Goal: Transaction & Acquisition: Obtain resource

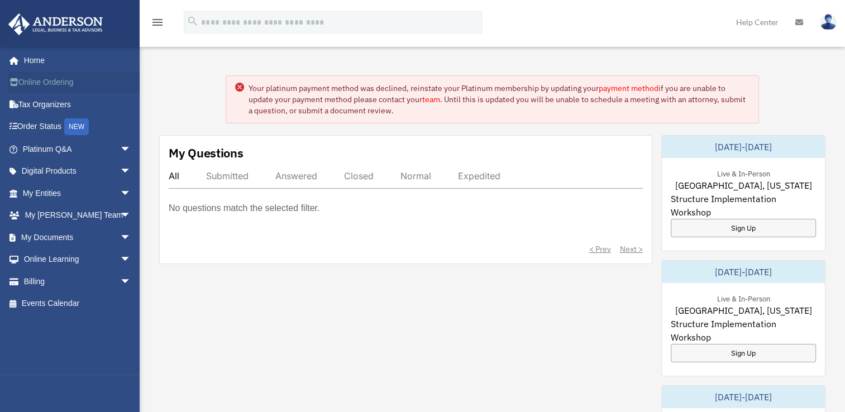
click at [51, 86] on link "Online Ordering" at bounding box center [78, 82] width 140 height 22
click at [45, 236] on link "My Documents arrow_drop_down" at bounding box center [78, 237] width 140 height 22
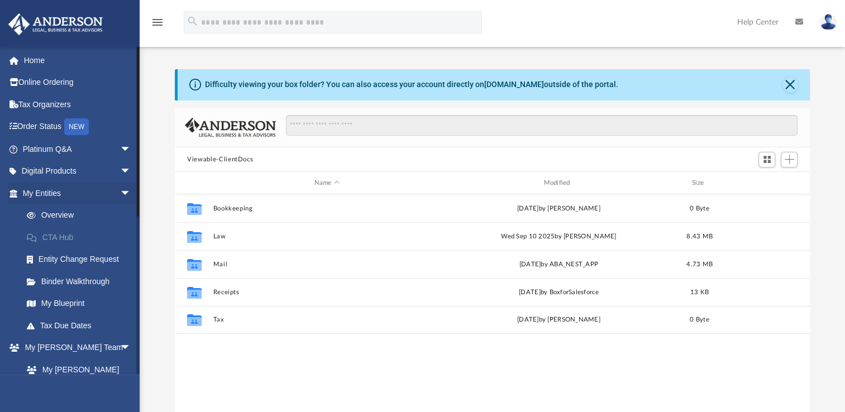
scroll to position [245, 626]
click at [120, 196] on span "arrow_drop_down" at bounding box center [131, 193] width 22 height 23
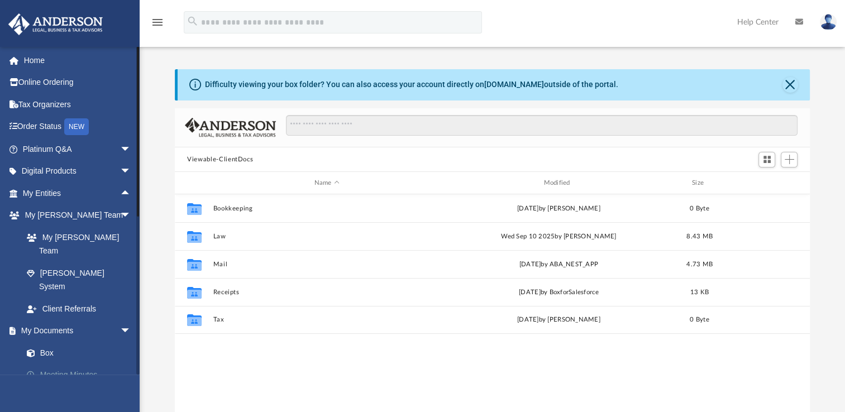
click at [74, 364] on link "Meeting Minutes" at bounding box center [82, 375] width 132 height 22
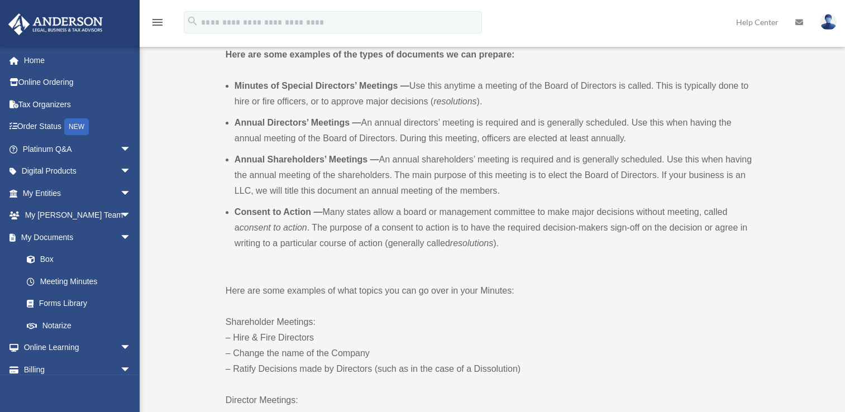
scroll to position [360, 0]
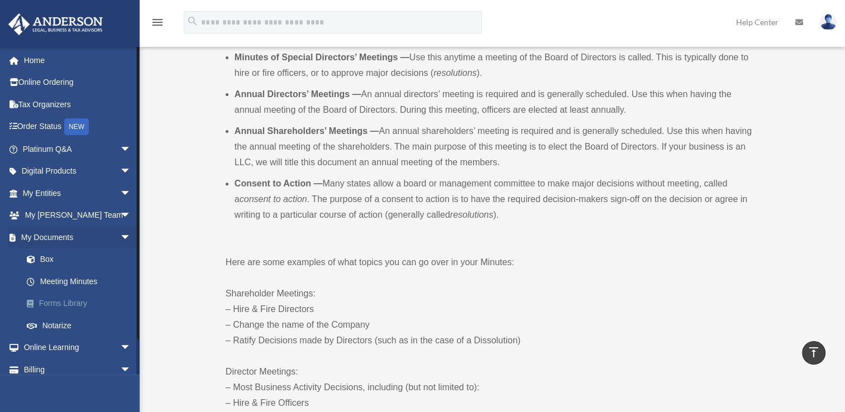
click at [80, 299] on link "Forms Library" at bounding box center [82, 304] width 132 height 22
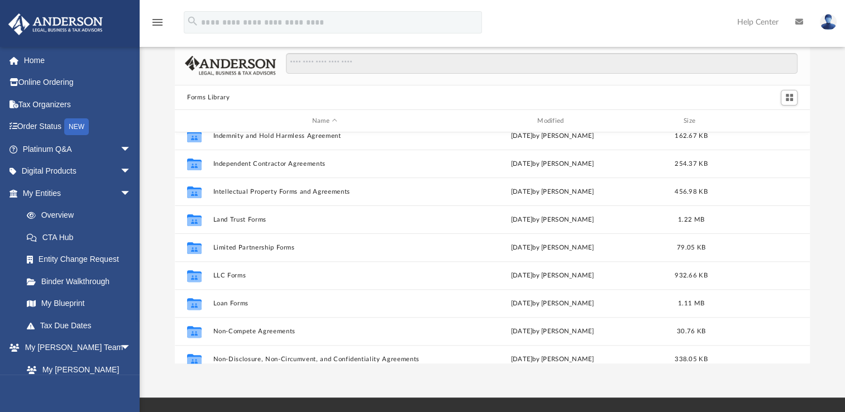
scroll to position [409, 0]
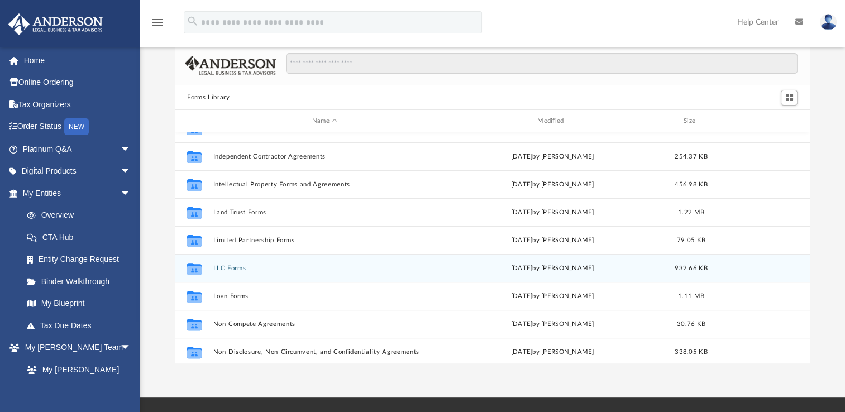
click at [232, 270] on button "LLC Forms" at bounding box center [324, 268] width 223 height 7
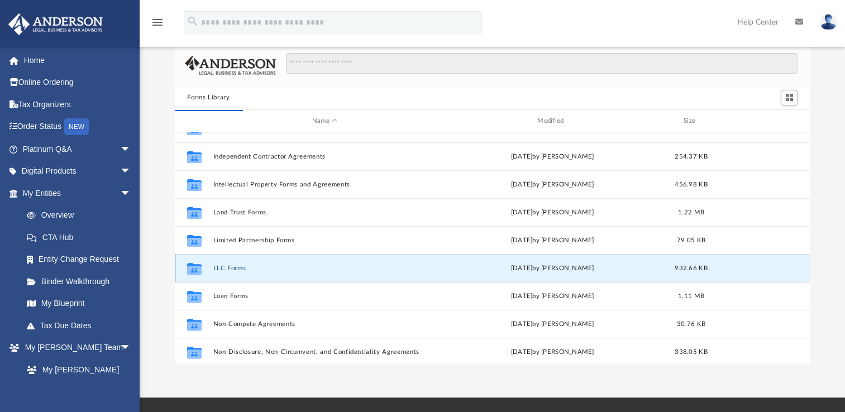
click at [230, 265] on button "LLC Forms" at bounding box center [324, 268] width 223 height 7
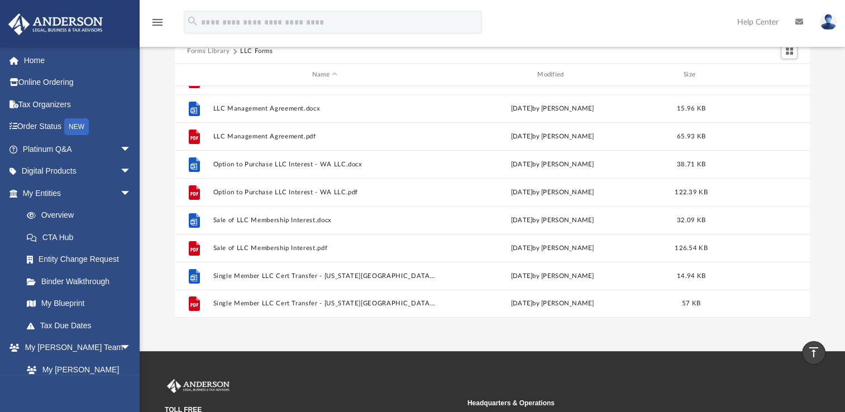
scroll to position [0, 0]
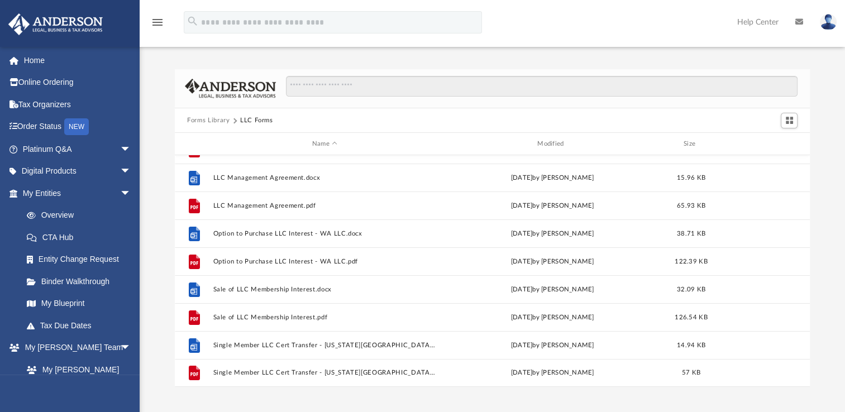
click at [224, 117] on button "Forms Library" at bounding box center [208, 121] width 42 height 10
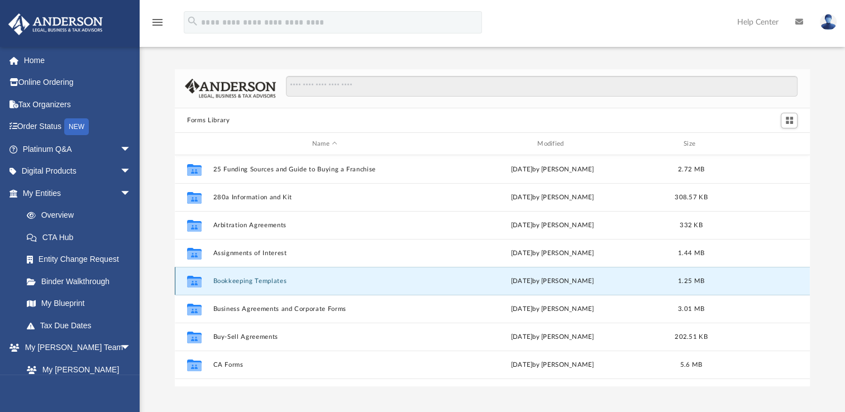
click at [261, 284] on button "Bookkeeping Templates" at bounding box center [324, 281] width 223 height 7
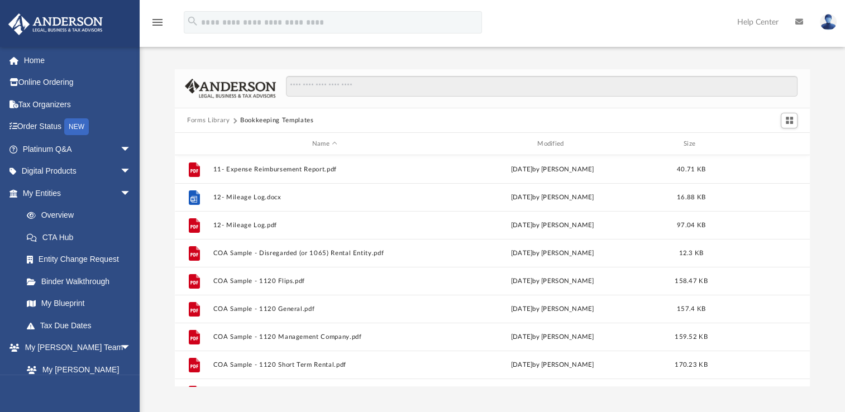
click at [210, 119] on button "Forms Library" at bounding box center [208, 121] width 42 height 10
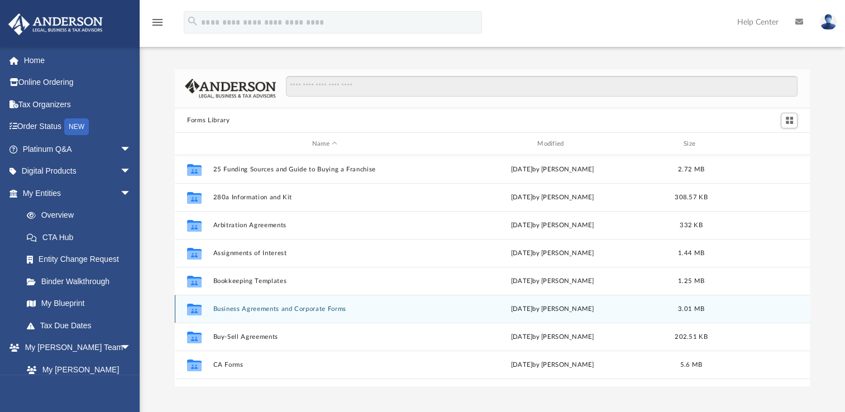
click at [262, 306] on button "Business Agreements and Corporate Forms" at bounding box center [324, 309] width 223 height 7
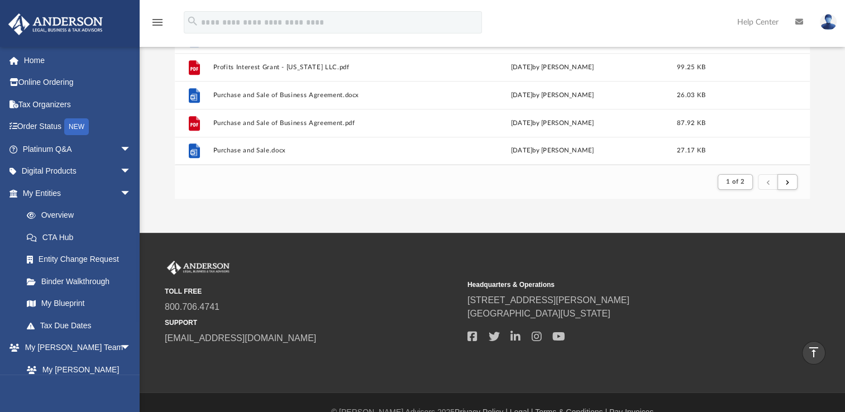
scroll to position [187, 0]
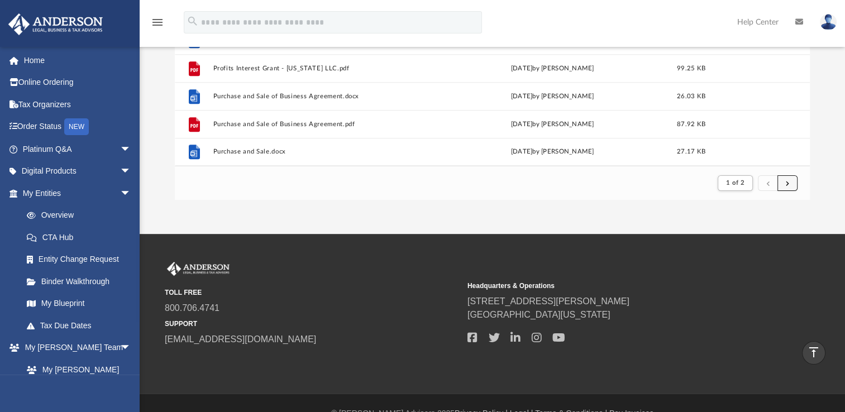
click at [788, 183] on span "submit" at bounding box center [787, 183] width 3 height 6
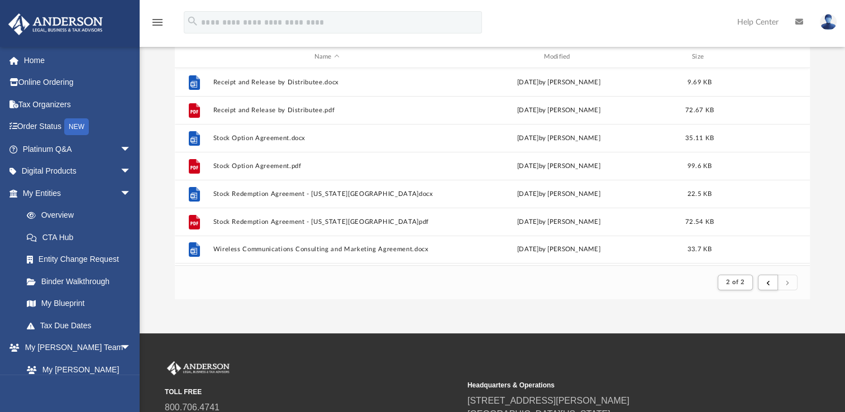
scroll to position [88, 0]
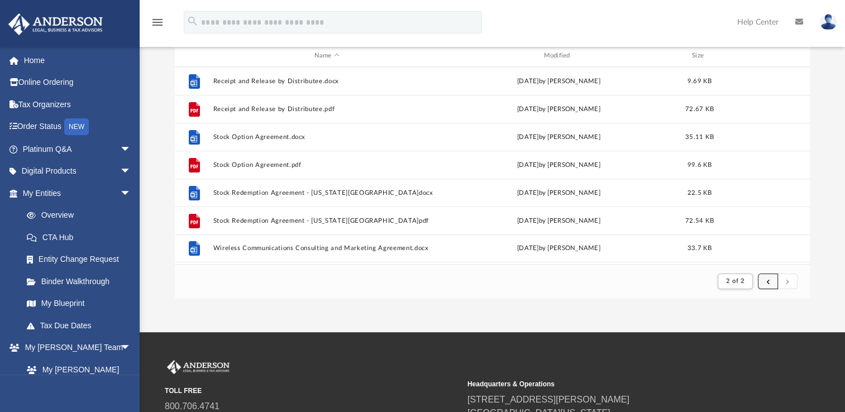
click at [766, 281] on span "submit" at bounding box center [767, 281] width 3 height 6
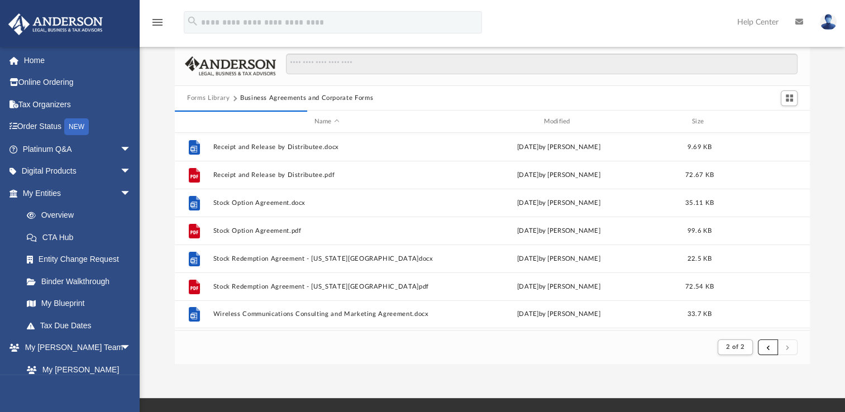
scroll to position [23, 0]
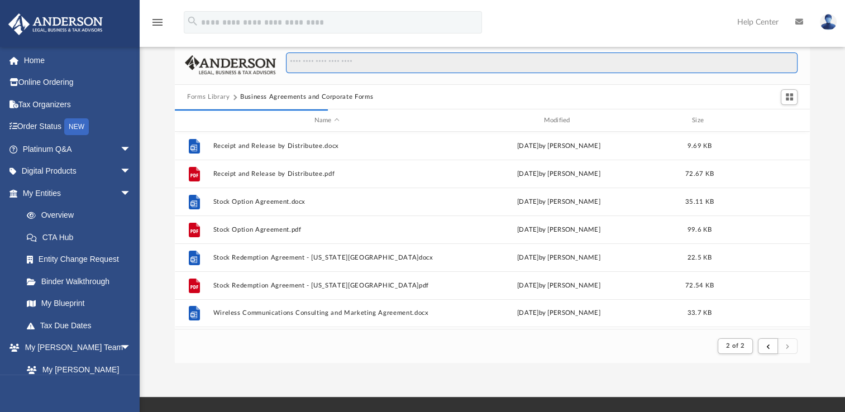
click at [341, 62] on input "Search files and folders" at bounding box center [542, 63] width 512 height 21
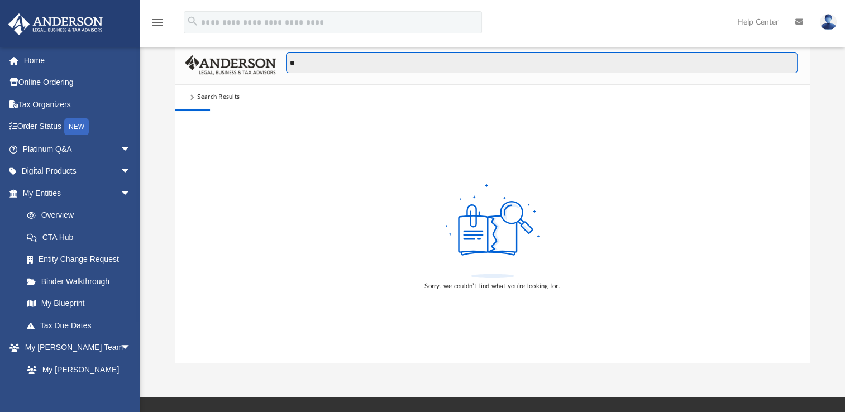
type input "*"
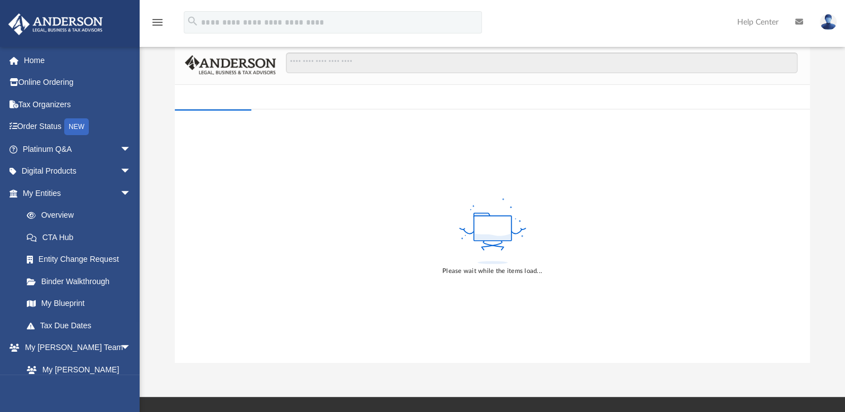
click at [155, 213] on div "Please wait while the items load..." at bounding box center [492, 205] width 705 height 318
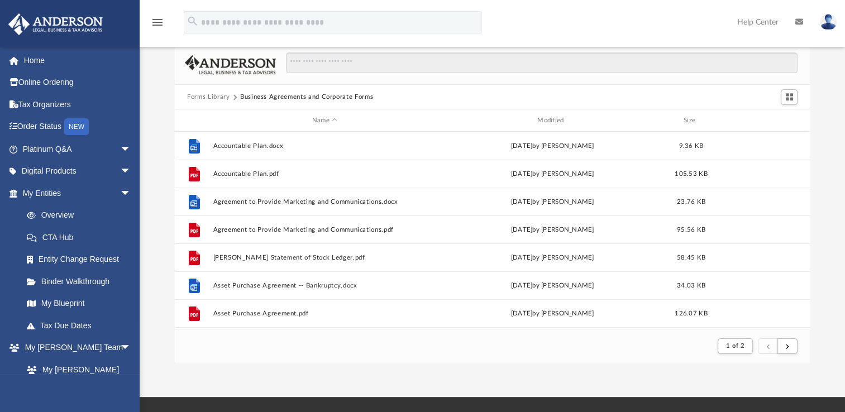
scroll to position [211, 626]
click at [137, 198] on div at bounding box center [138, 131] width 2 height 170
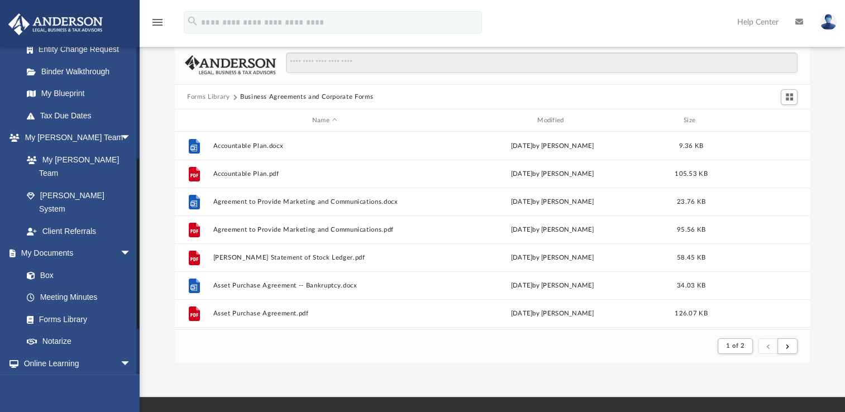
scroll to position [227, 0]
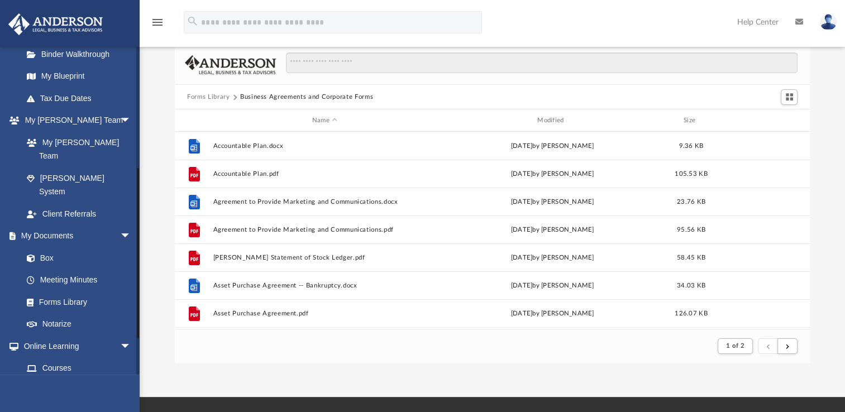
drag, startPoint x: 138, startPoint y: 191, endPoint x: 137, endPoint y: 312, distance: 121.2
click at [137, 312] on div at bounding box center [138, 253] width 2 height 170
click at [214, 94] on button "Forms Library" at bounding box center [208, 97] width 42 height 10
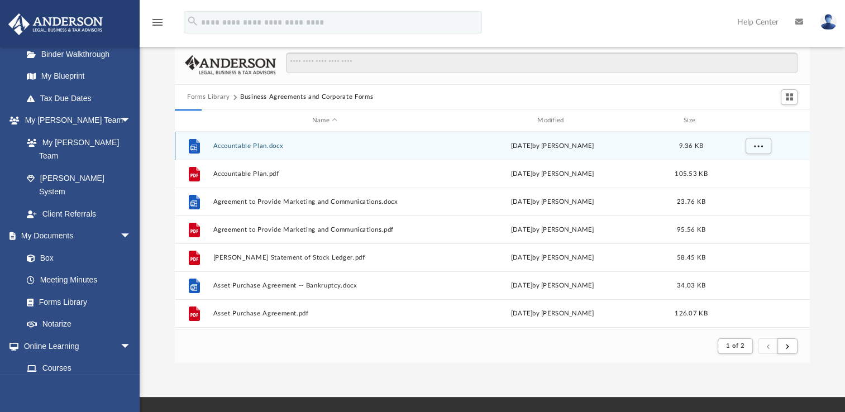
scroll to position [245, 626]
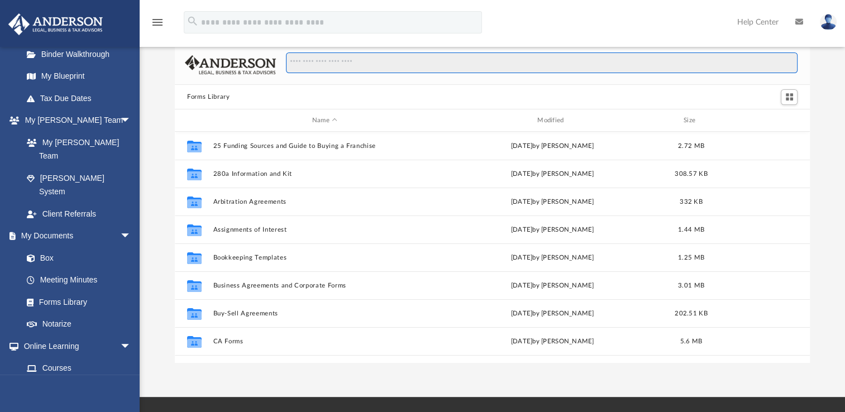
click at [379, 61] on input "Search files and folders" at bounding box center [542, 63] width 512 height 21
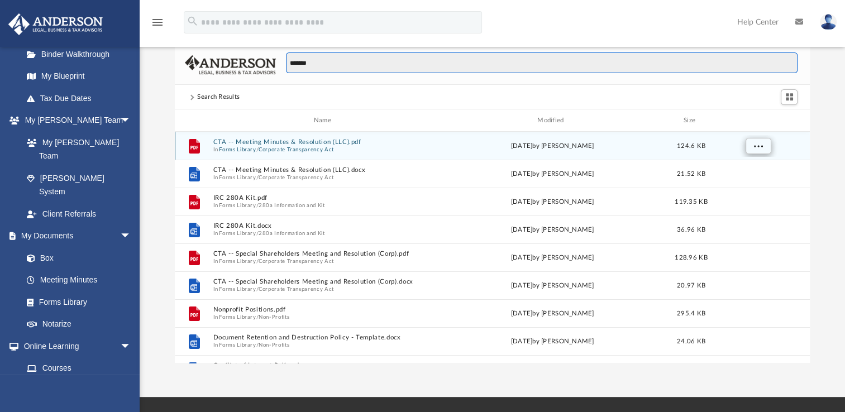
type input "*******"
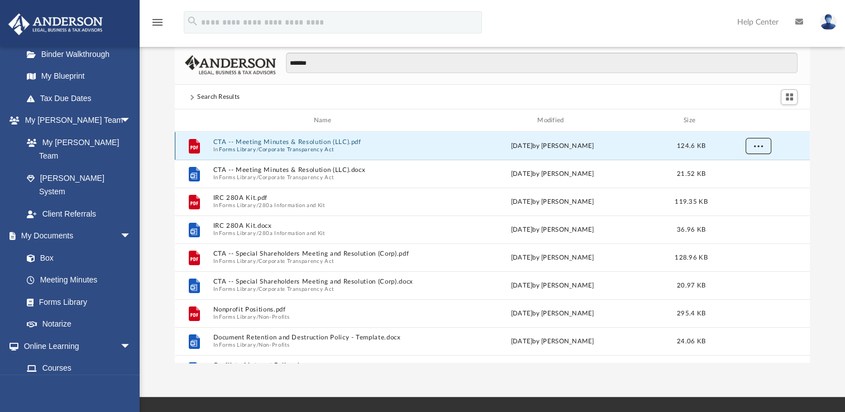
click at [758, 148] on span "More options" at bounding box center [758, 145] width 9 height 6
click at [733, 180] on li "Download" at bounding box center [748, 186] width 32 height 12
click at [418, 89] on div "Search Results" at bounding box center [492, 97] width 635 height 25
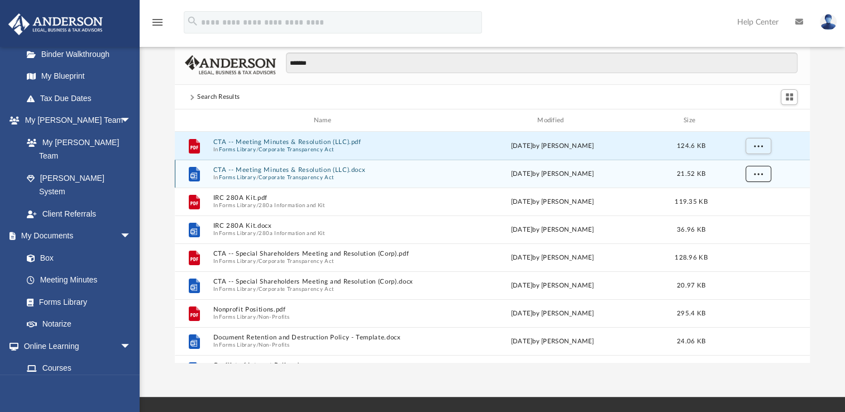
click at [762, 170] on span "More options" at bounding box center [758, 173] width 9 height 6
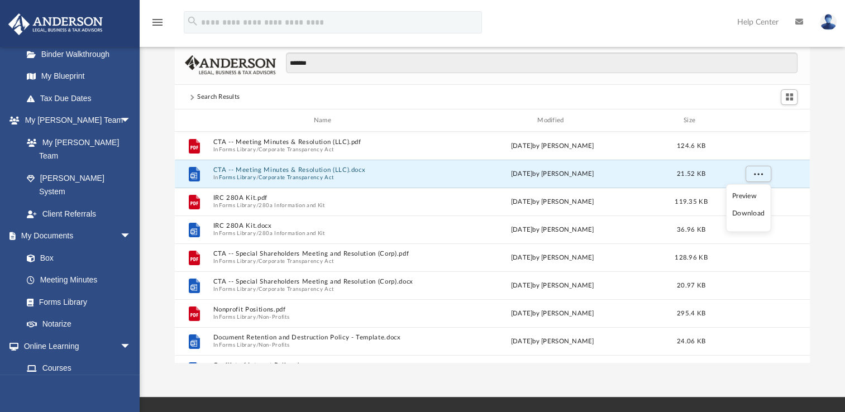
click at [753, 211] on li "Download" at bounding box center [748, 214] width 32 height 12
click at [432, 90] on div "Search Results" at bounding box center [492, 97] width 635 height 25
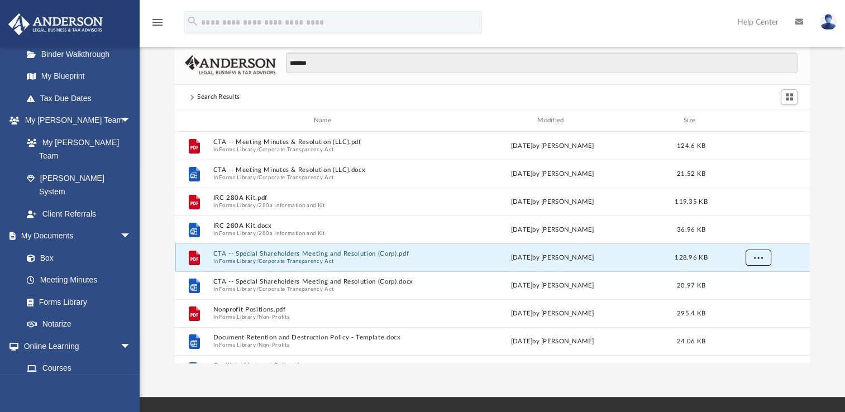
click at [755, 258] on span "More options" at bounding box center [758, 257] width 9 height 6
click at [745, 300] on li "Download" at bounding box center [748, 298] width 32 height 12
click at [824, 203] on div "******* Search Results Name Modified Size File CTA -- Meeting Minutes & Resolut…" at bounding box center [492, 205] width 705 height 318
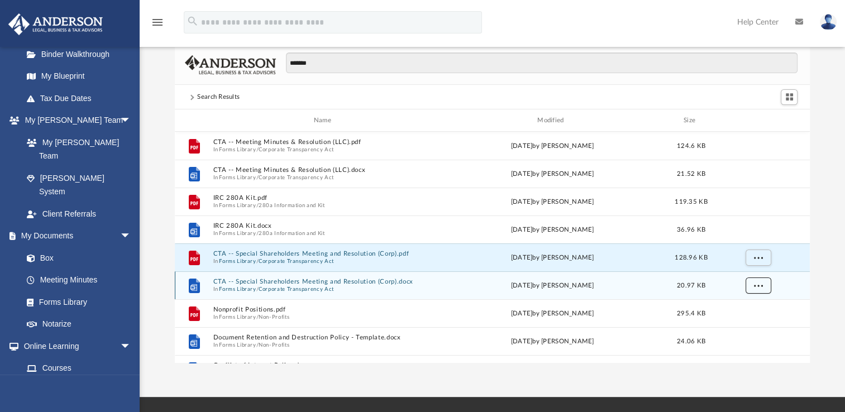
click at [759, 284] on span "More options" at bounding box center [758, 285] width 9 height 6
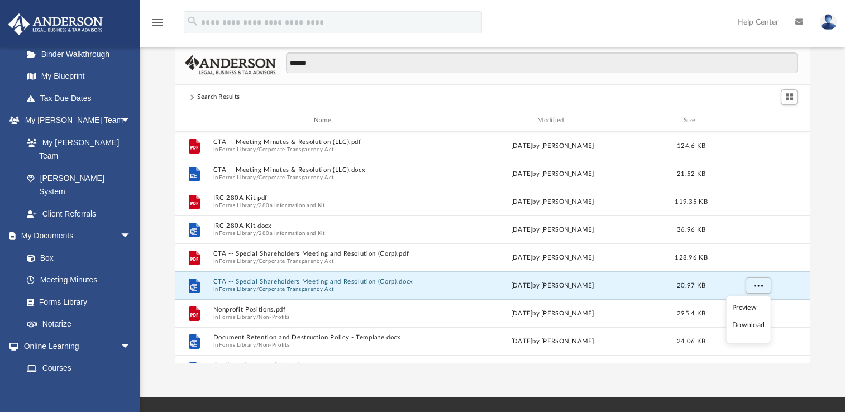
click at [752, 321] on li "Download" at bounding box center [748, 326] width 32 height 12
click at [833, 200] on div "******* Search Results Name Modified Size File CTA -- Meeting Minutes & Resolut…" at bounding box center [492, 205] width 705 height 318
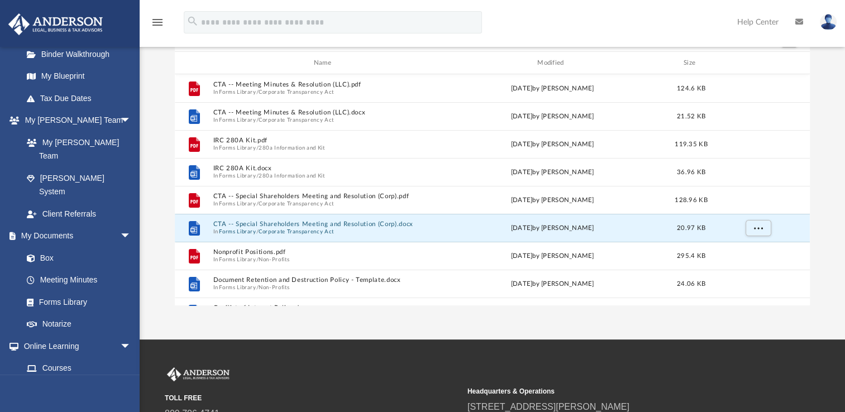
scroll to position [101, 0]
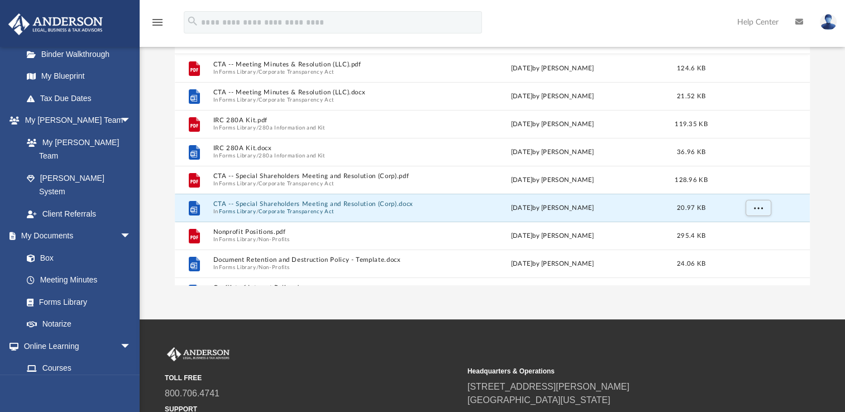
click at [809, 237] on div "File CTA -- Meeting Minutes & Resolution (LLC).pdf In Forms Library / Corporate…" at bounding box center [492, 169] width 635 height 231
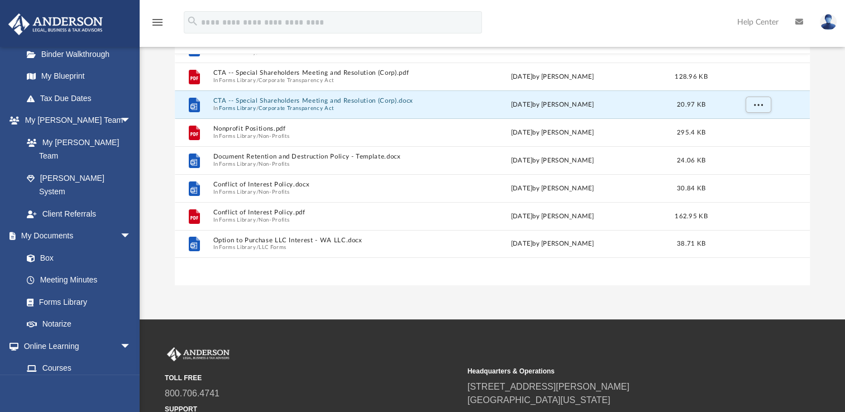
scroll to position [0, 0]
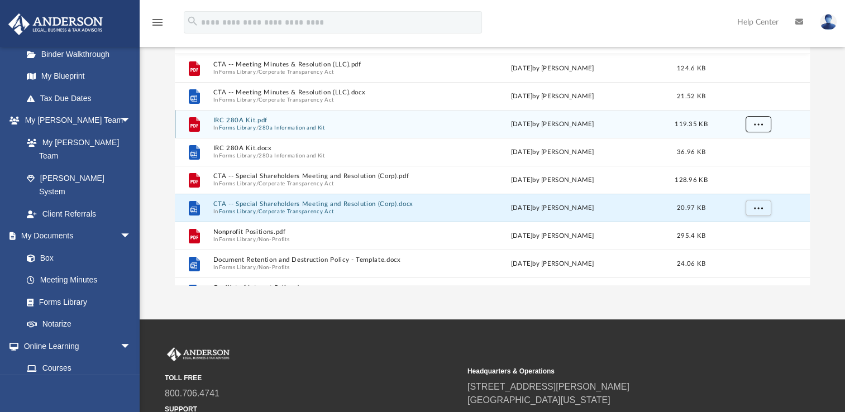
click at [753, 125] on button "More options" at bounding box center [759, 124] width 26 height 17
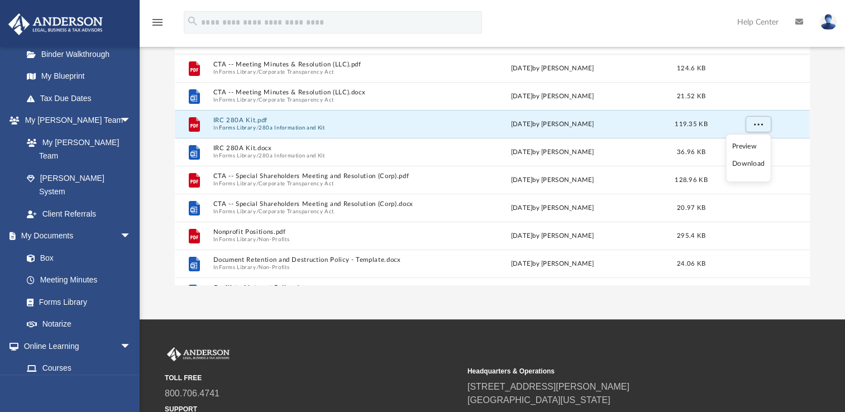
click at [749, 141] on li "Preview" at bounding box center [748, 147] width 32 height 12
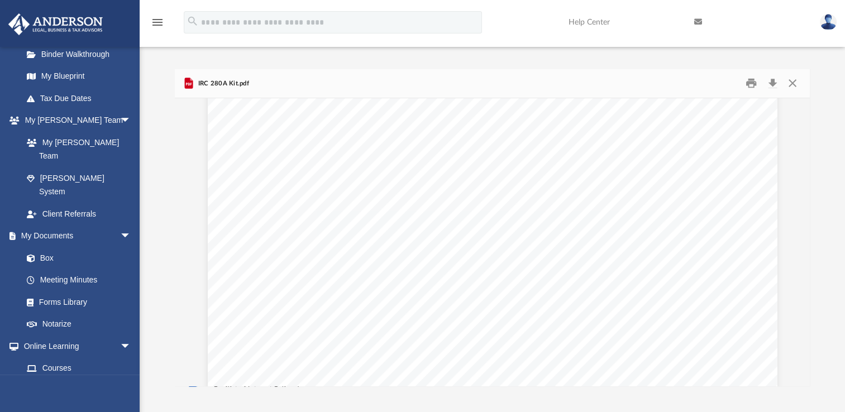
scroll to position [4990, 0]
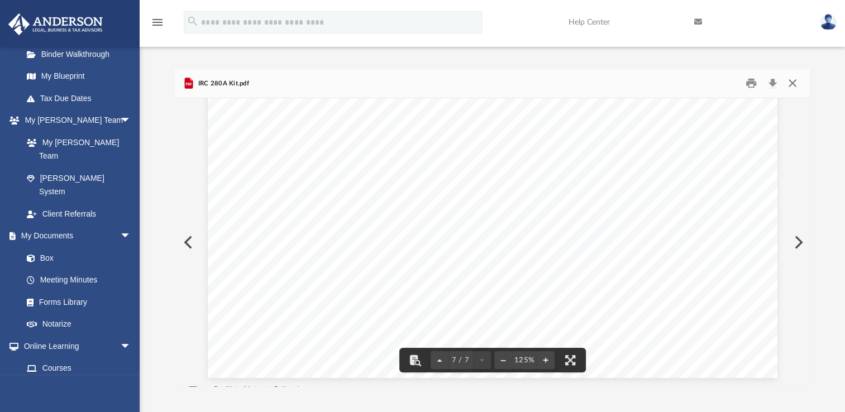
click at [793, 83] on button "Close" at bounding box center [792, 83] width 20 height 17
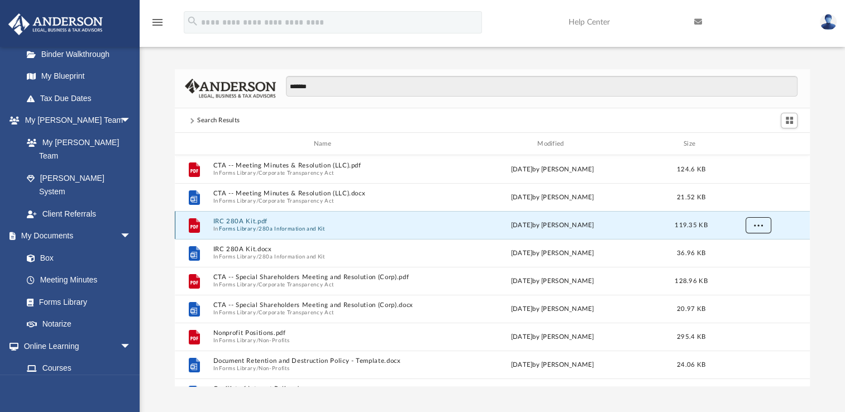
click at [758, 225] on span "More options" at bounding box center [758, 225] width 9 height 6
click at [750, 261] on li "Download" at bounding box center [748, 266] width 32 height 12
click at [829, 233] on div "******* Search Results Name Modified Size File CTA -- Meeting Minutes & Resolut…" at bounding box center [492, 228] width 705 height 318
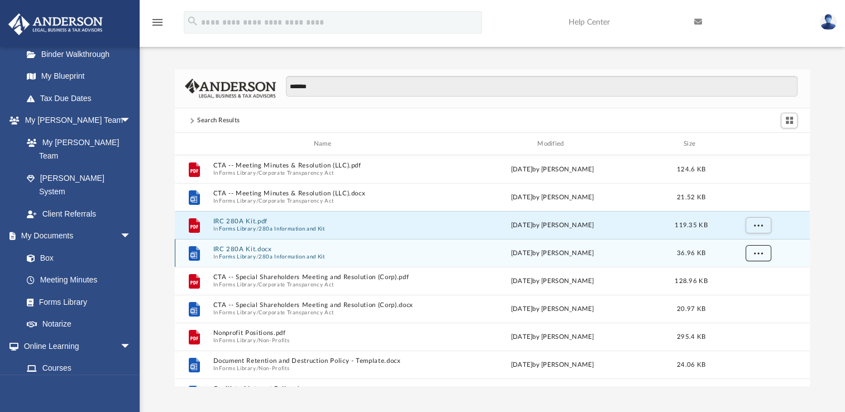
click at [757, 251] on span "More options" at bounding box center [758, 253] width 9 height 6
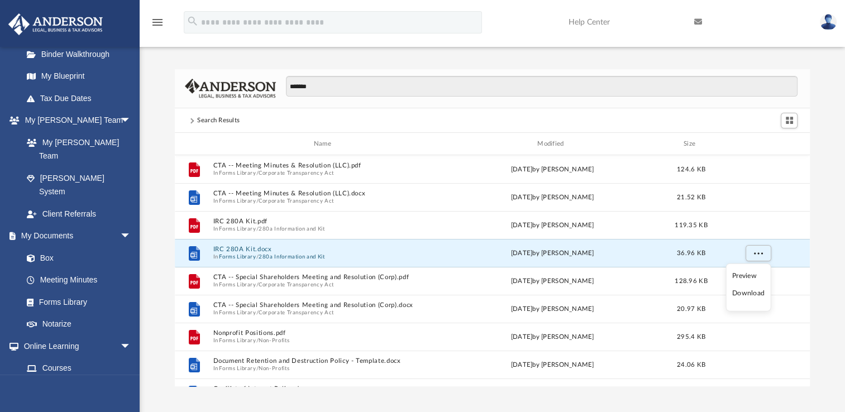
click at [747, 294] on li "Download" at bounding box center [748, 294] width 32 height 12
click at [534, 31] on div "menu search Site Menu add lilbit0006@gmail.com My Profile Reset Password Logout…" at bounding box center [422, 27] width 828 height 38
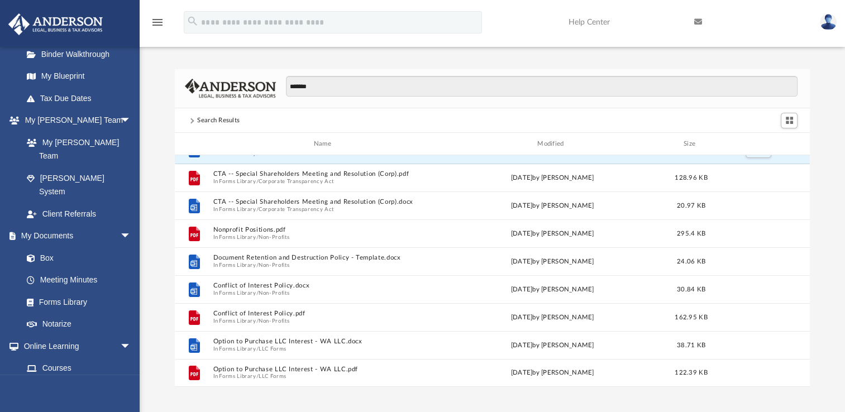
click at [829, 21] on img at bounding box center [828, 22] width 17 height 16
click at [782, 16] on link at bounding box center [749, 22] width 126 height 44
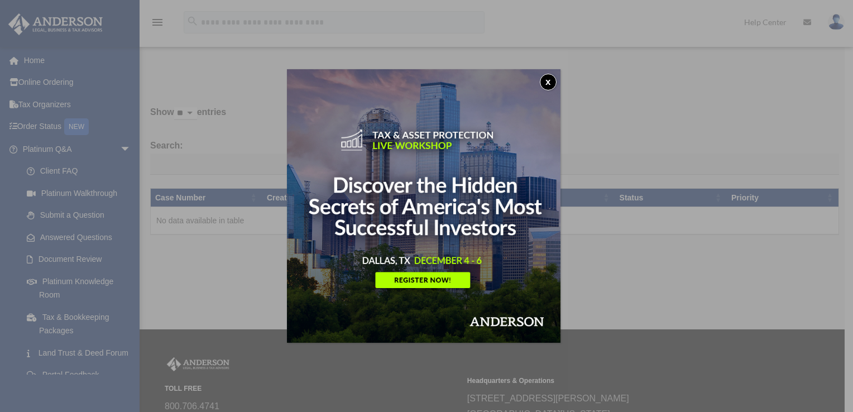
click at [551, 80] on button "x" at bounding box center [548, 82] width 17 height 17
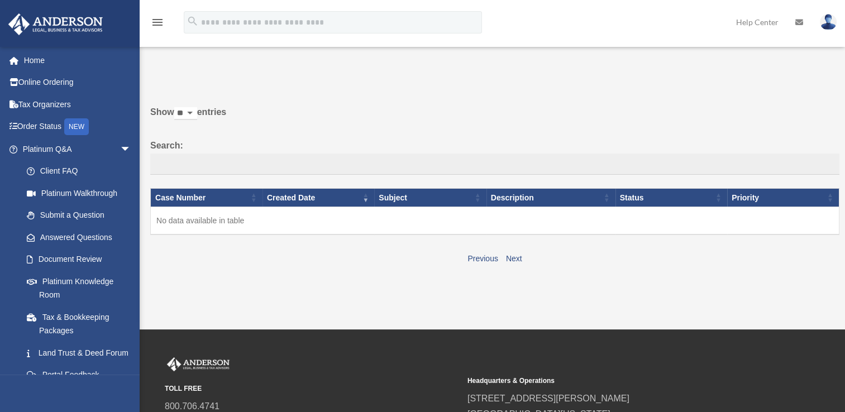
click at [313, 136] on div "Show ** ** ** *** entries Search: Case Number Created Date Subject Description …" at bounding box center [494, 185] width 689 height 162
click at [123, 151] on span "arrow_drop_down" at bounding box center [131, 149] width 22 height 23
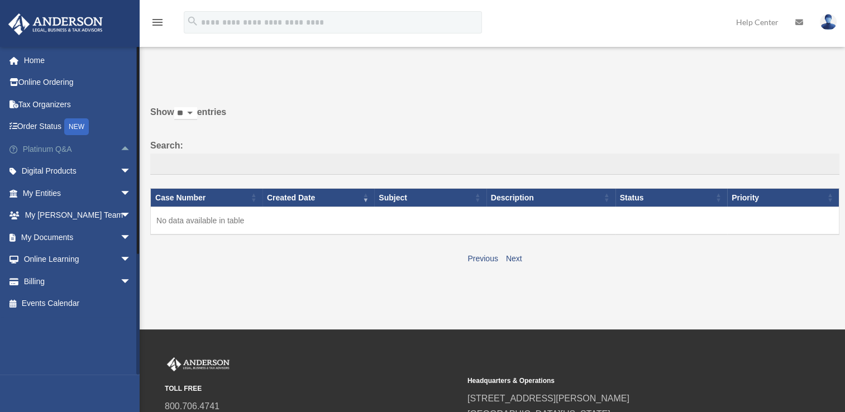
click at [120, 151] on span "arrow_drop_up" at bounding box center [131, 149] width 22 height 23
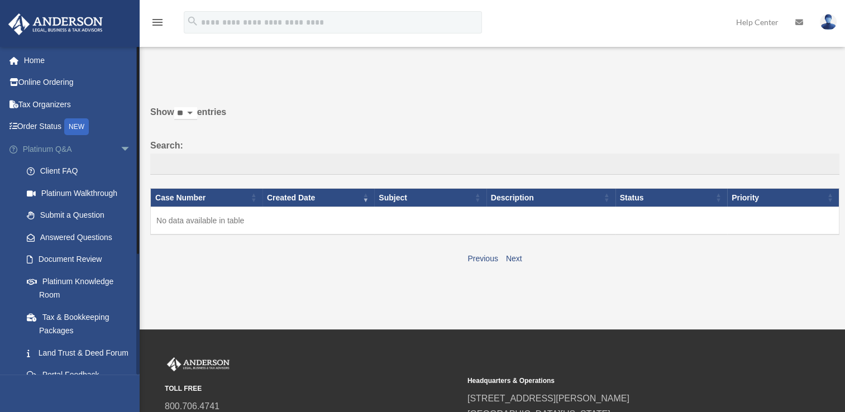
click at [120, 151] on span "arrow_drop_down" at bounding box center [131, 149] width 22 height 23
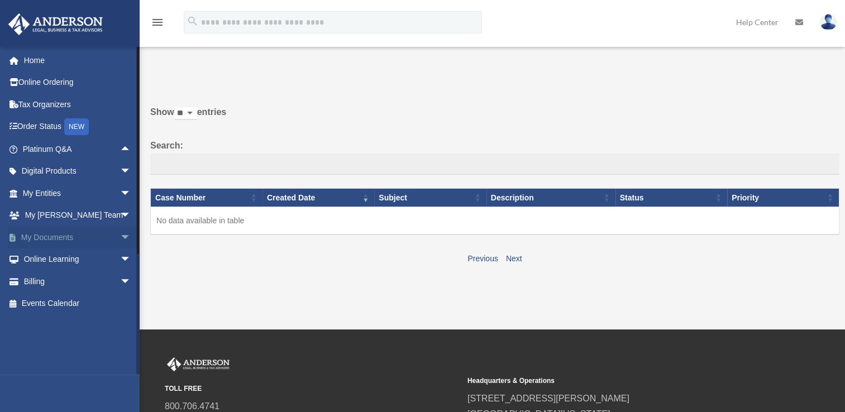
click at [120, 236] on span "arrow_drop_down" at bounding box center [131, 237] width 22 height 23
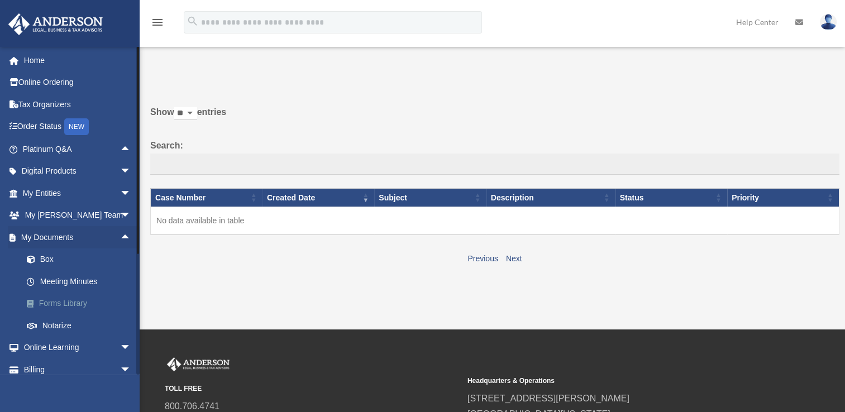
click at [98, 303] on link "Forms Library" at bounding box center [82, 304] width 132 height 22
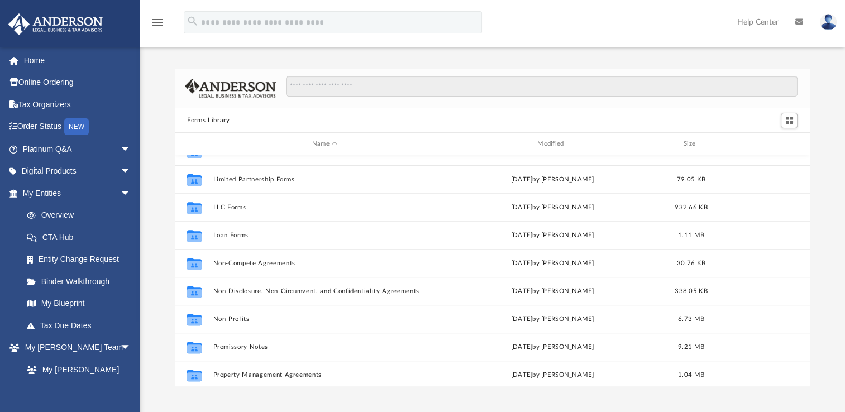
scroll to position [489, 0]
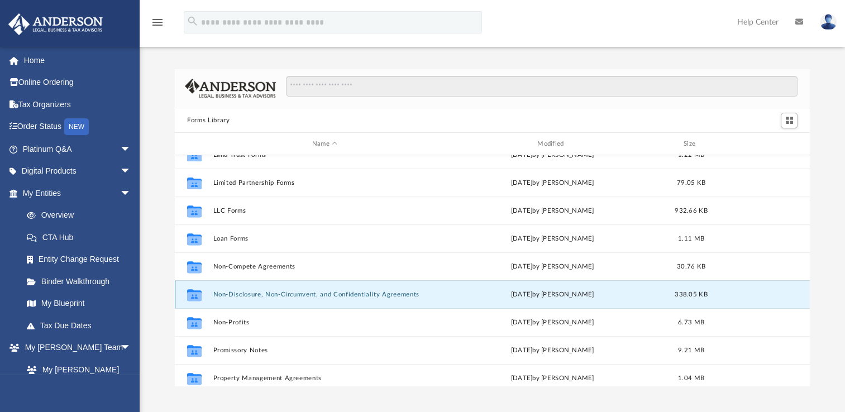
click at [397, 291] on button "Non-Disclosure, Non-Circumvent, and Confidentiality Agreements" at bounding box center [324, 294] width 223 height 7
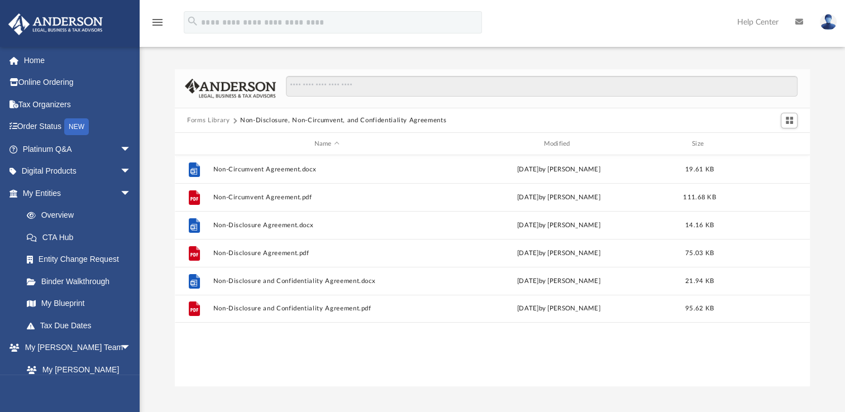
scroll to position [0, 0]
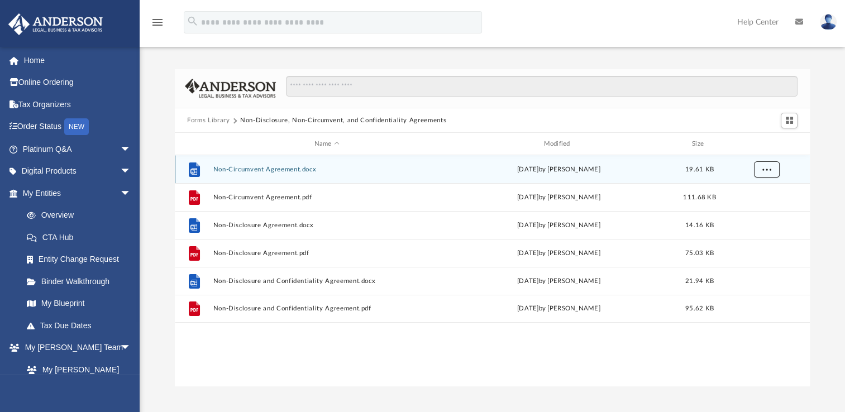
click at [764, 175] on button "More options" at bounding box center [767, 169] width 26 height 17
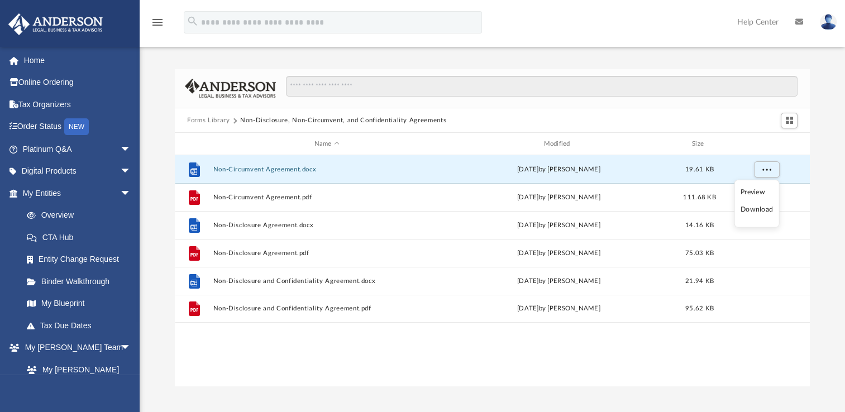
click at [760, 205] on li "Download" at bounding box center [757, 210] width 32 height 12
click at [813, 174] on div "Forms Library Non-Disclosure, Non-Circumvent, and Confidentiality Agreements Na…" at bounding box center [492, 228] width 705 height 318
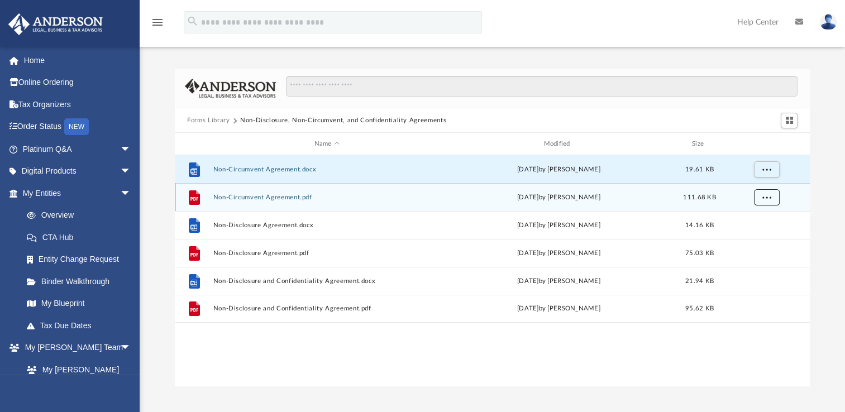
click at [774, 197] on button "More options" at bounding box center [767, 197] width 26 height 17
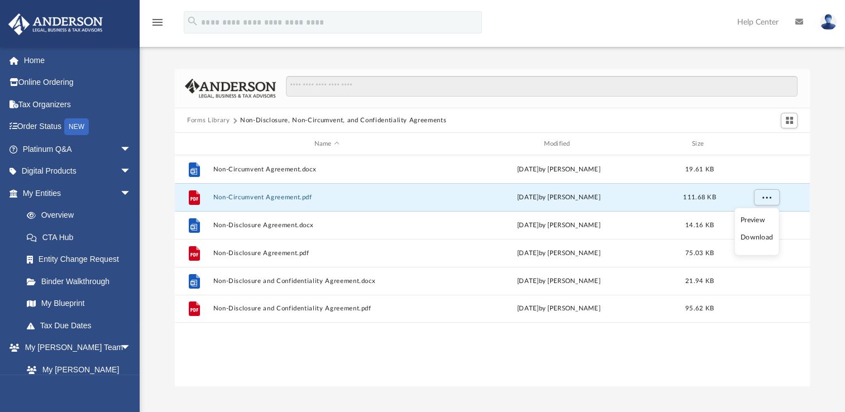
click at [769, 241] on li "Download" at bounding box center [757, 238] width 32 height 12
click at [829, 233] on div "Forms Library Non-Disclosure, Non-Circumvent, and Confidentiality Agreements Na…" at bounding box center [492, 228] width 705 height 318
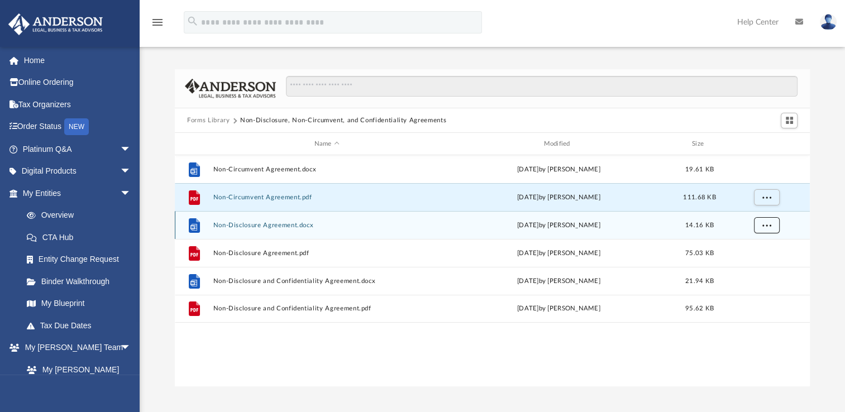
click at [771, 227] on button "More options" at bounding box center [767, 225] width 26 height 17
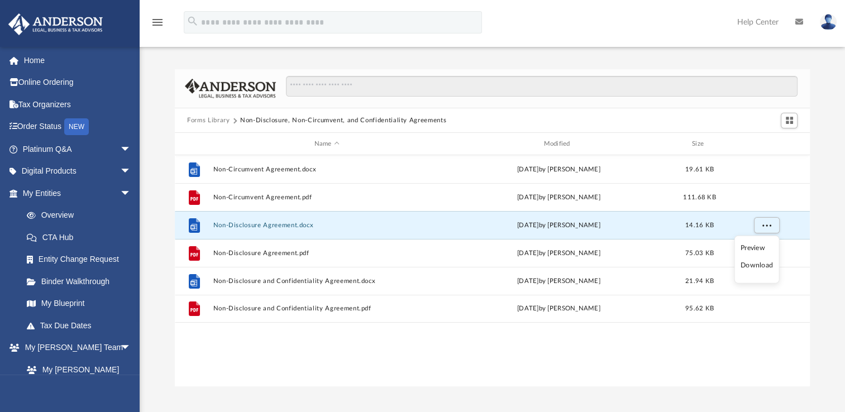
click at [764, 263] on li "Download" at bounding box center [757, 266] width 32 height 12
click at [821, 228] on div "Forms Library Non-Disclosure, Non-Circumvent, and Confidentiality Agreements Na…" at bounding box center [492, 228] width 705 height 318
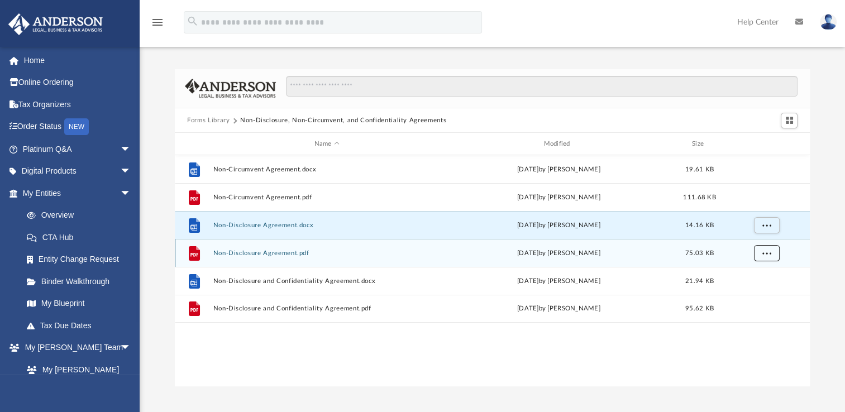
click at [771, 256] on button "More options" at bounding box center [767, 253] width 26 height 17
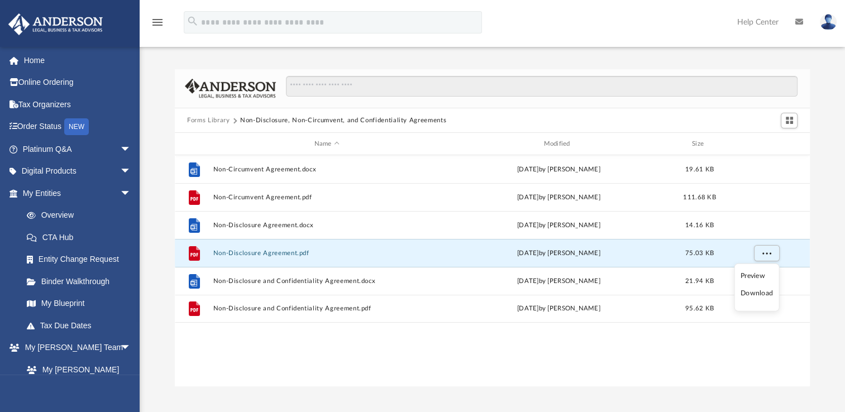
click at [762, 291] on li "Download" at bounding box center [757, 294] width 32 height 12
click at [830, 262] on div "Forms Library Non-Disclosure, Non-Circumvent, and Confidentiality Agreements Na…" at bounding box center [492, 228] width 705 height 318
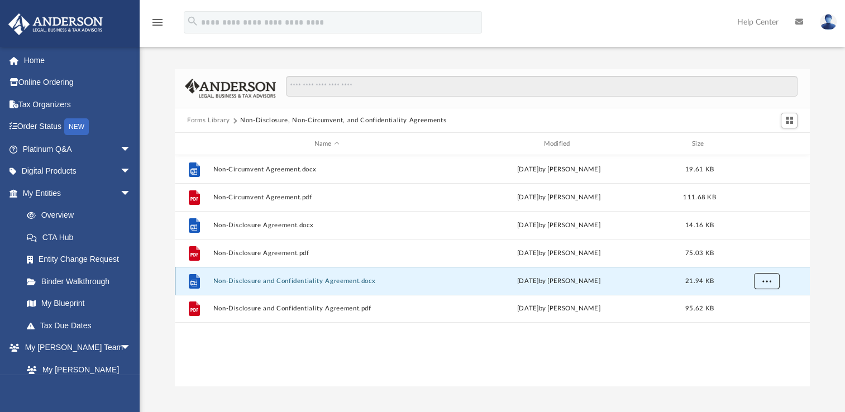
click at [774, 281] on button "More options" at bounding box center [767, 281] width 26 height 17
click at [760, 317] on li "Download" at bounding box center [757, 322] width 32 height 12
click at [827, 287] on div "Forms Library Non-Disclosure, Non-Circumvent, and Confidentiality Agreements Na…" at bounding box center [492, 228] width 705 height 318
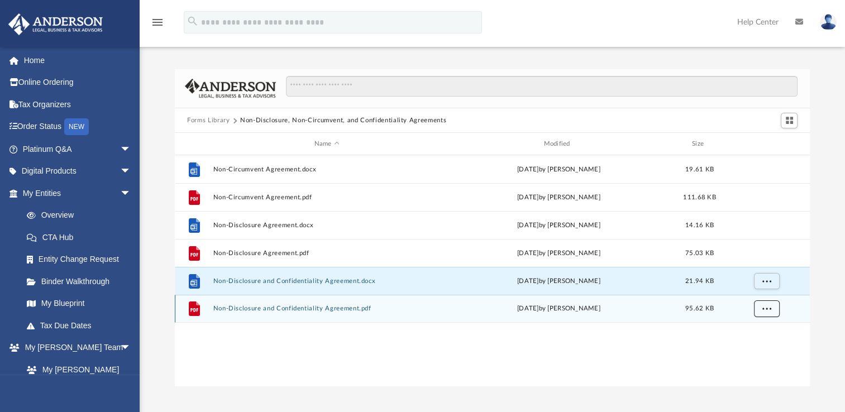
click at [771, 305] on button "More options" at bounding box center [767, 308] width 26 height 17
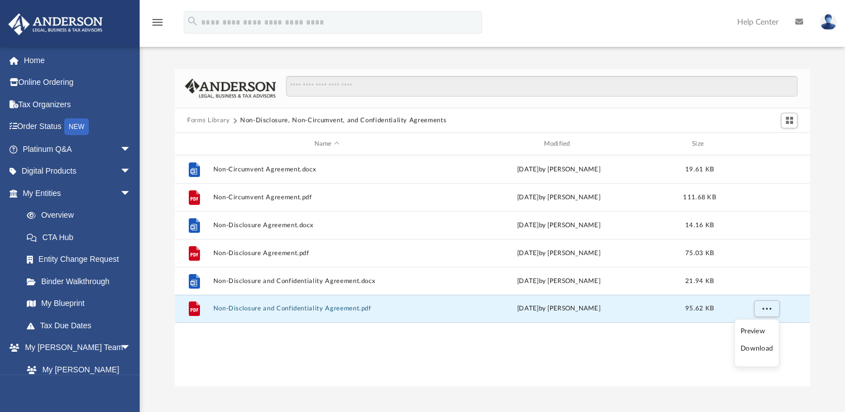
click at [756, 348] on li "Download" at bounding box center [757, 349] width 32 height 12
click at [837, 230] on div "Forms Library Non-Disclosure, Non-Circumvent, and Confidentiality Agreements Na…" at bounding box center [492, 228] width 705 height 318
click at [610, 30] on div "menu search Site Menu add lilbit0006@gmail.com My Profile Reset Password Logout…" at bounding box center [422, 27] width 828 height 38
click at [211, 121] on button "Forms Library" at bounding box center [208, 121] width 42 height 10
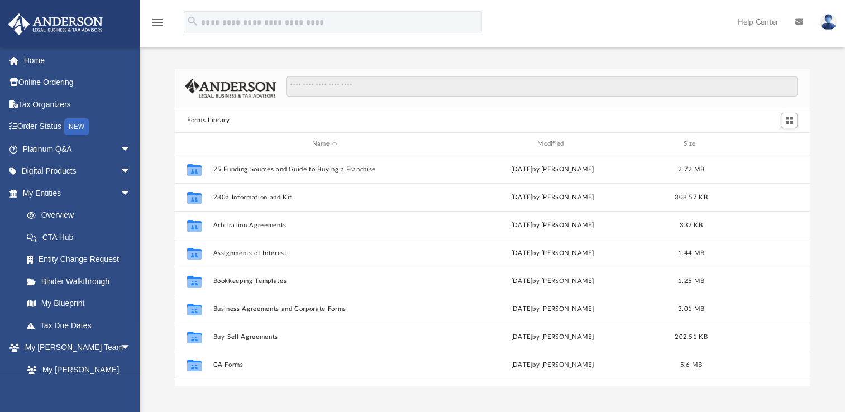
click at [824, 23] on img at bounding box center [828, 22] width 17 height 16
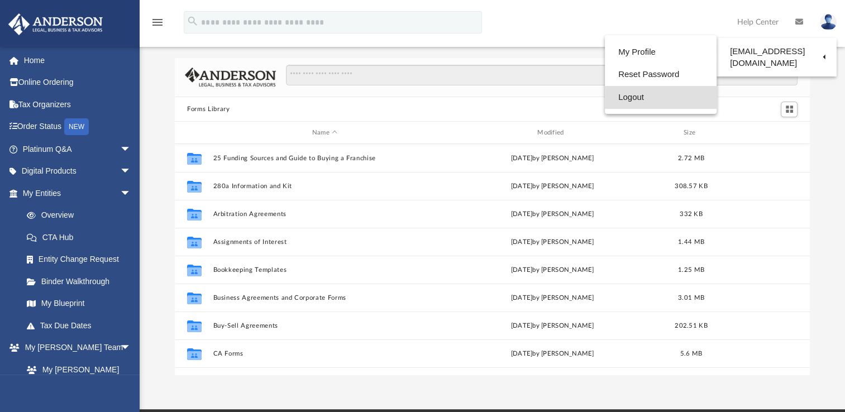
click at [648, 94] on link "Logout" at bounding box center [661, 97] width 112 height 23
